Goal: Task Accomplishment & Management: Check status

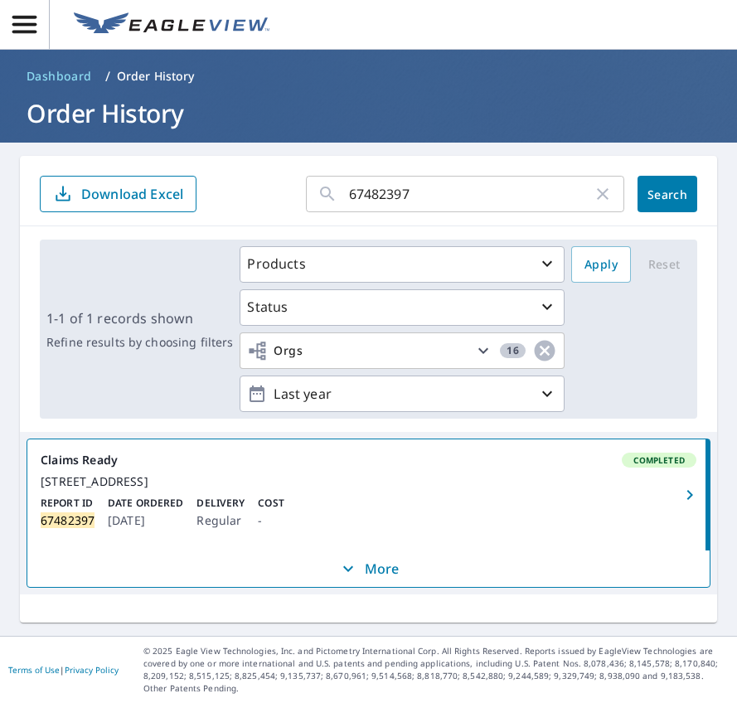
click at [161, 288] on div "1-1 of 1 records shown Refine results by choosing filters Products Status Orgs …" at bounding box center [369, 329] width 658 height 179
click at [368, 579] on p "More" at bounding box center [368, 569] width 61 height 20
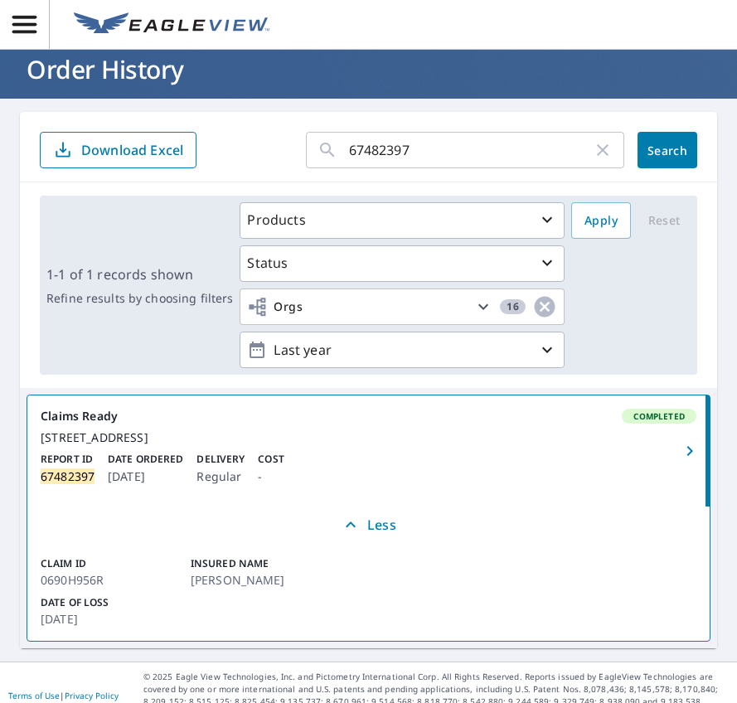
scroll to position [85, 0]
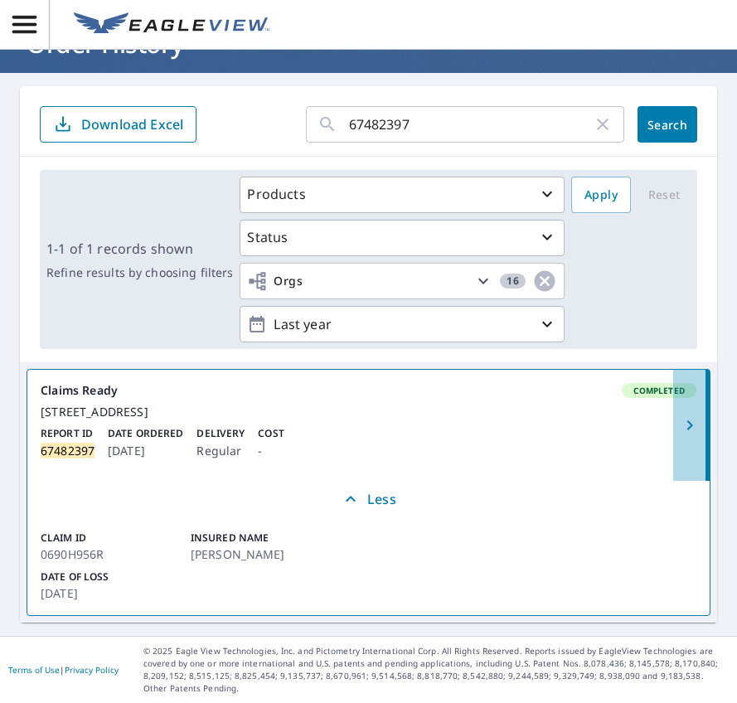
click at [687, 420] on icon "button" at bounding box center [690, 425] width 6 height 10
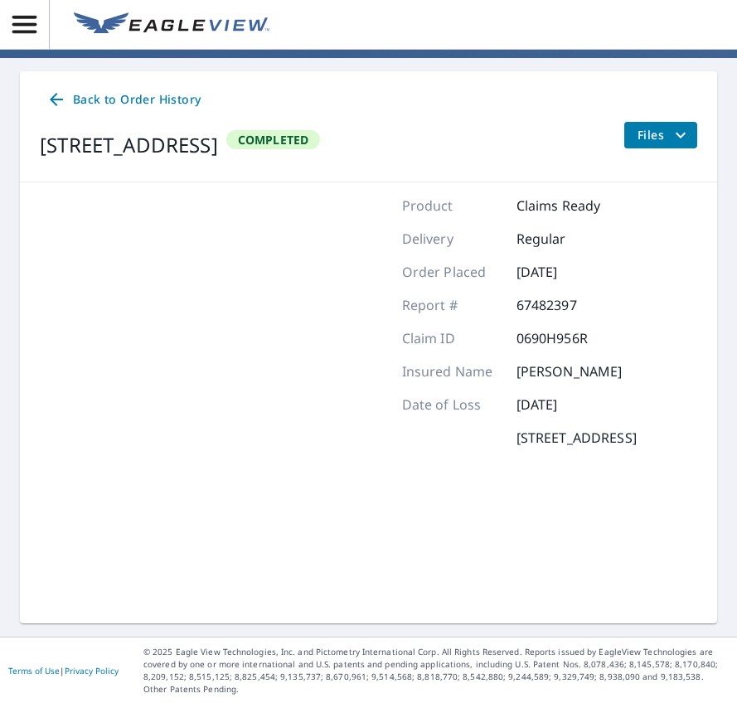
click at [676, 136] on icon "filesDropdownBtn-67482397" at bounding box center [681, 135] width 20 height 20
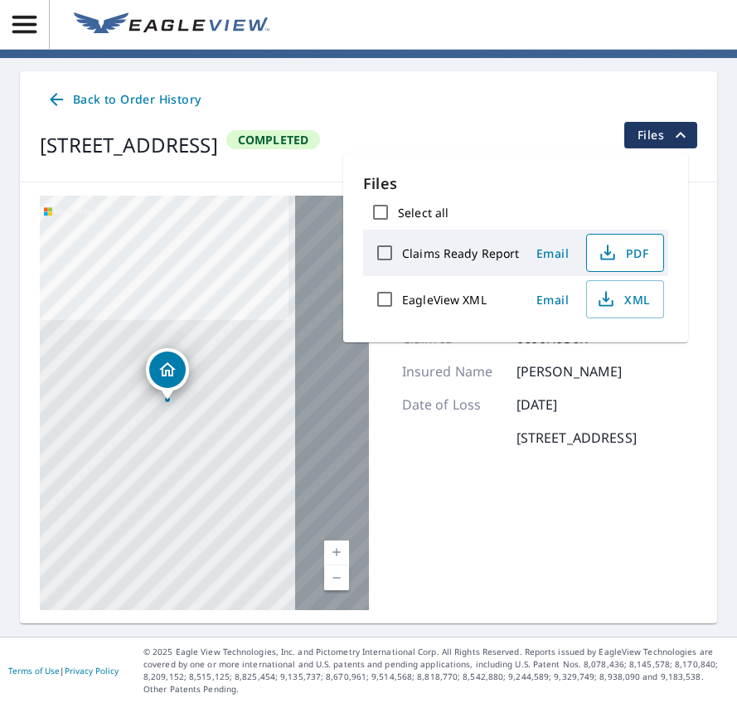
click at [611, 254] on icon "button" at bounding box center [607, 257] width 14 height 7
click at [402, 448] on p at bounding box center [452, 438] width 100 height 20
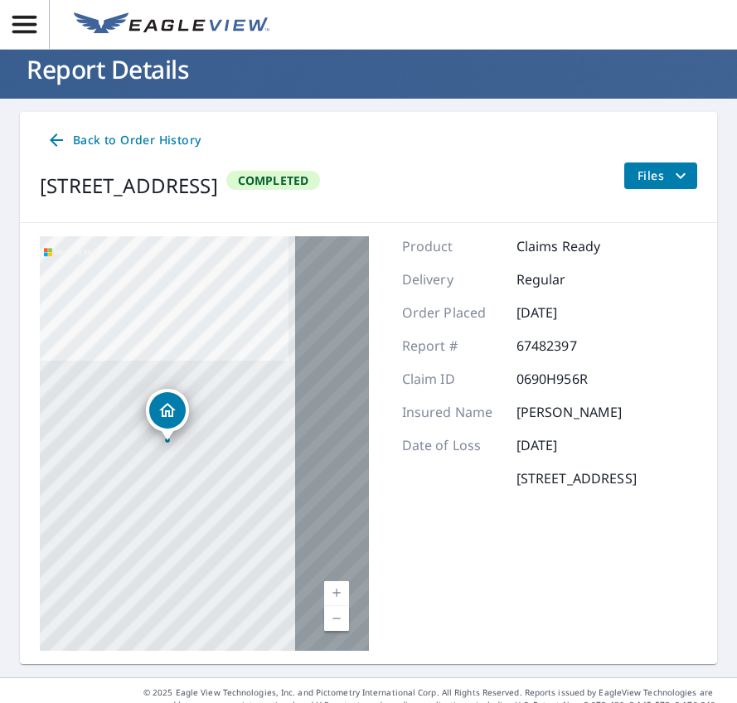
scroll to position [113, 0]
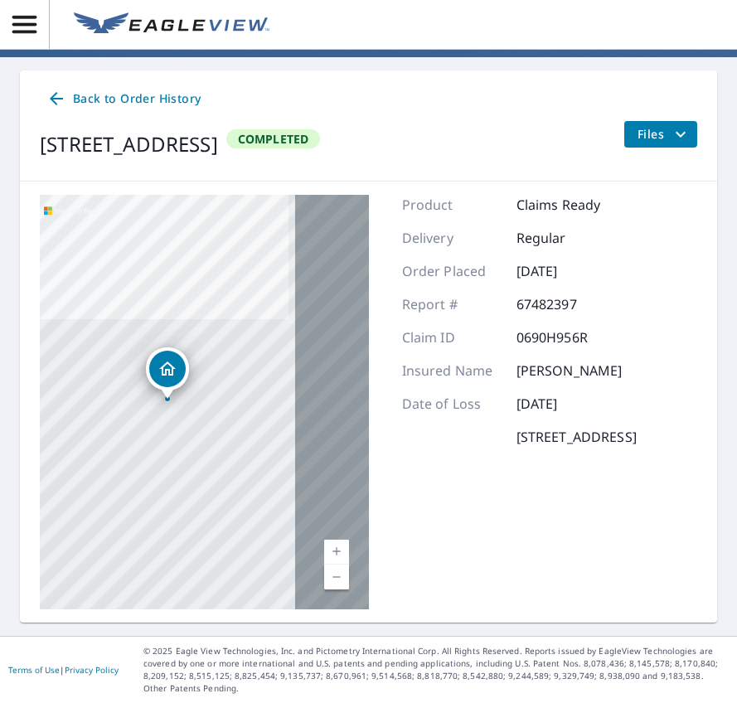
drag, startPoint x: 39, startPoint y: 116, endPoint x: 480, endPoint y: 121, distance: 441.2
click at [480, 121] on div "Back to Order History [STREET_ADDRESS] Completed Files" at bounding box center [368, 125] width 697 height 111
drag, startPoint x: 480, startPoint y: 121, endPoint x: 461, endPoint y: 119, distance: 19.1
copy div "[STREET_ADDRESS]"
